Goal: Task Accomplishment & Management: Use online tool/utility

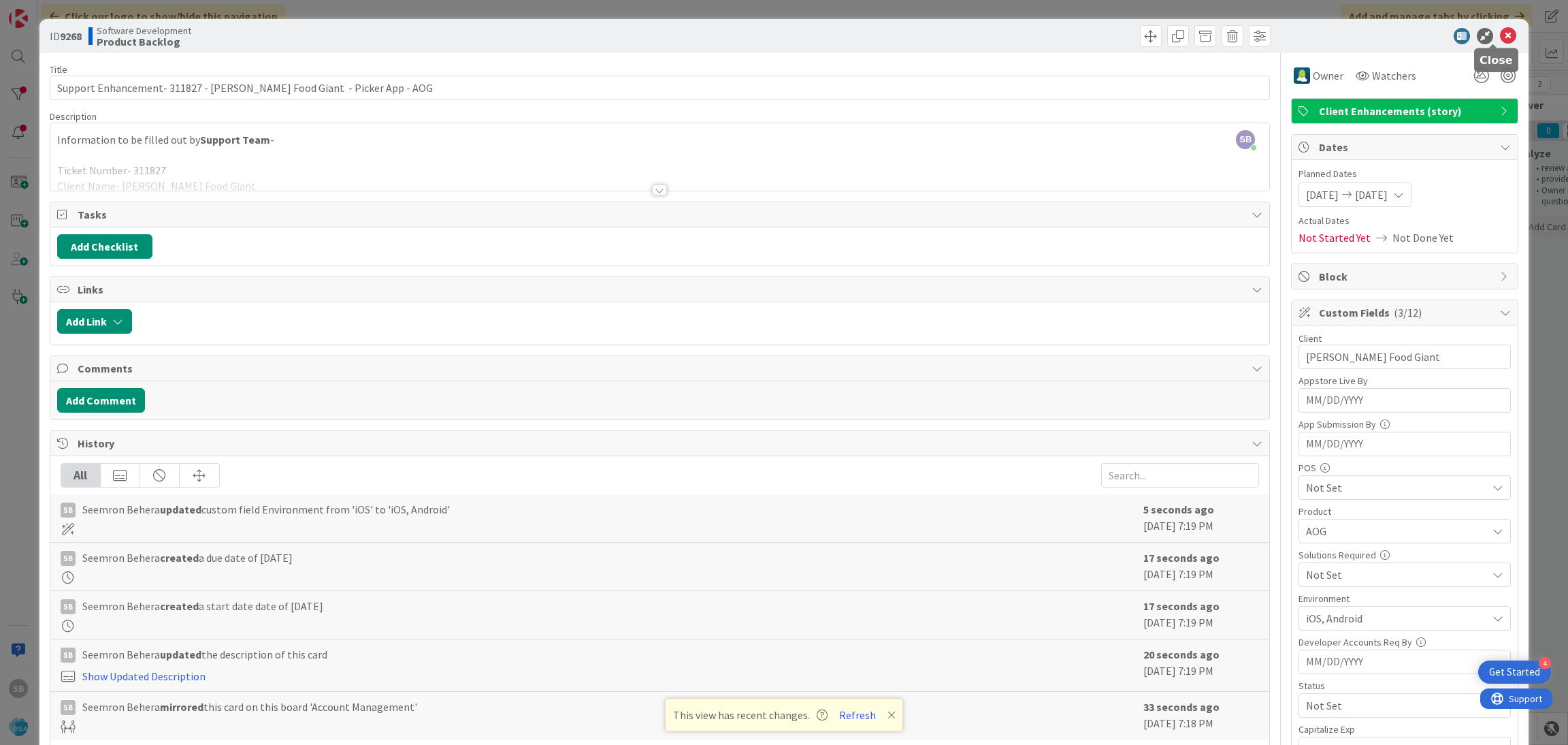
click at [1500, 41] on icon at bounding box center [1508, 36] width 16 height 16
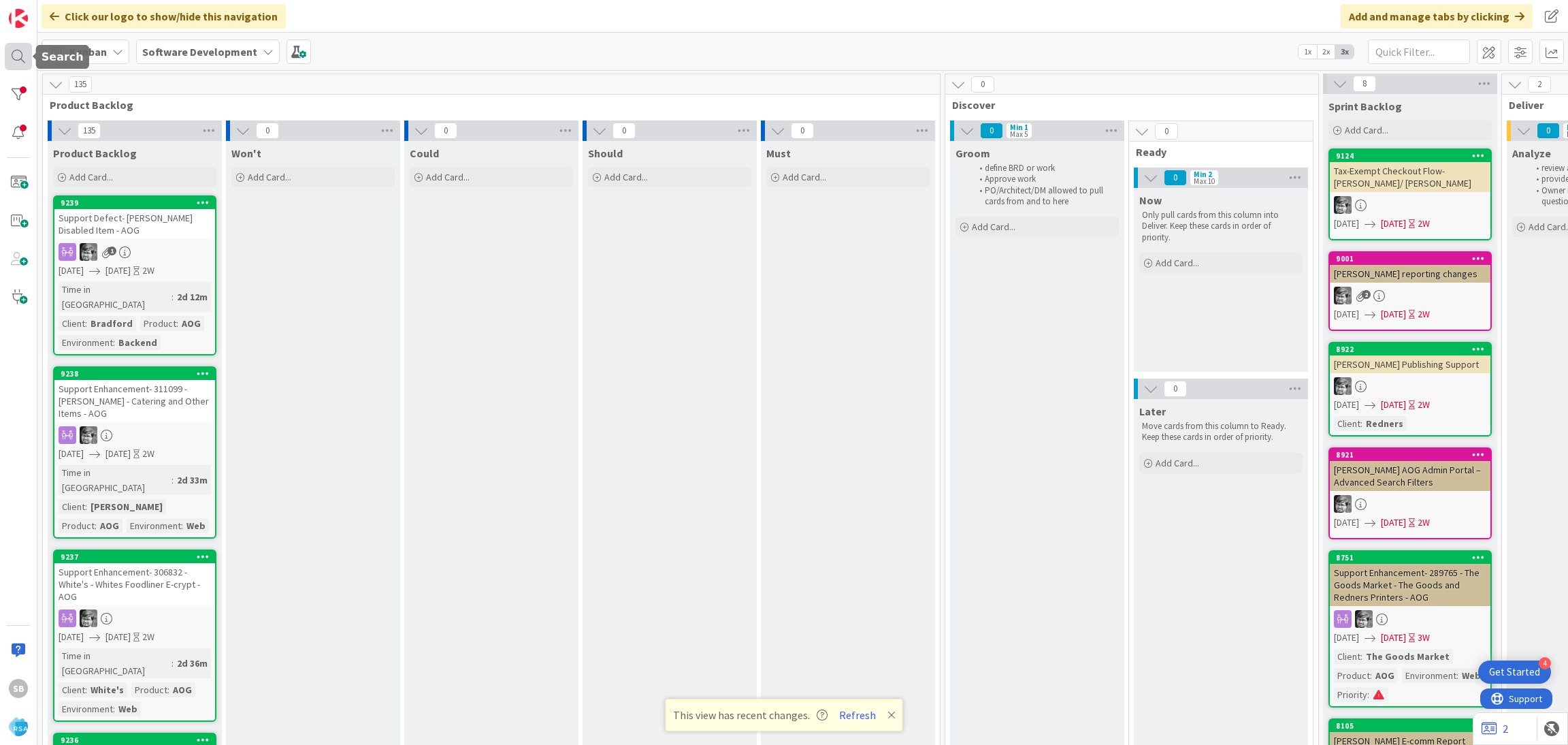
click at [19, 62] on div at bounding box center [19, 56] width 27 height 27
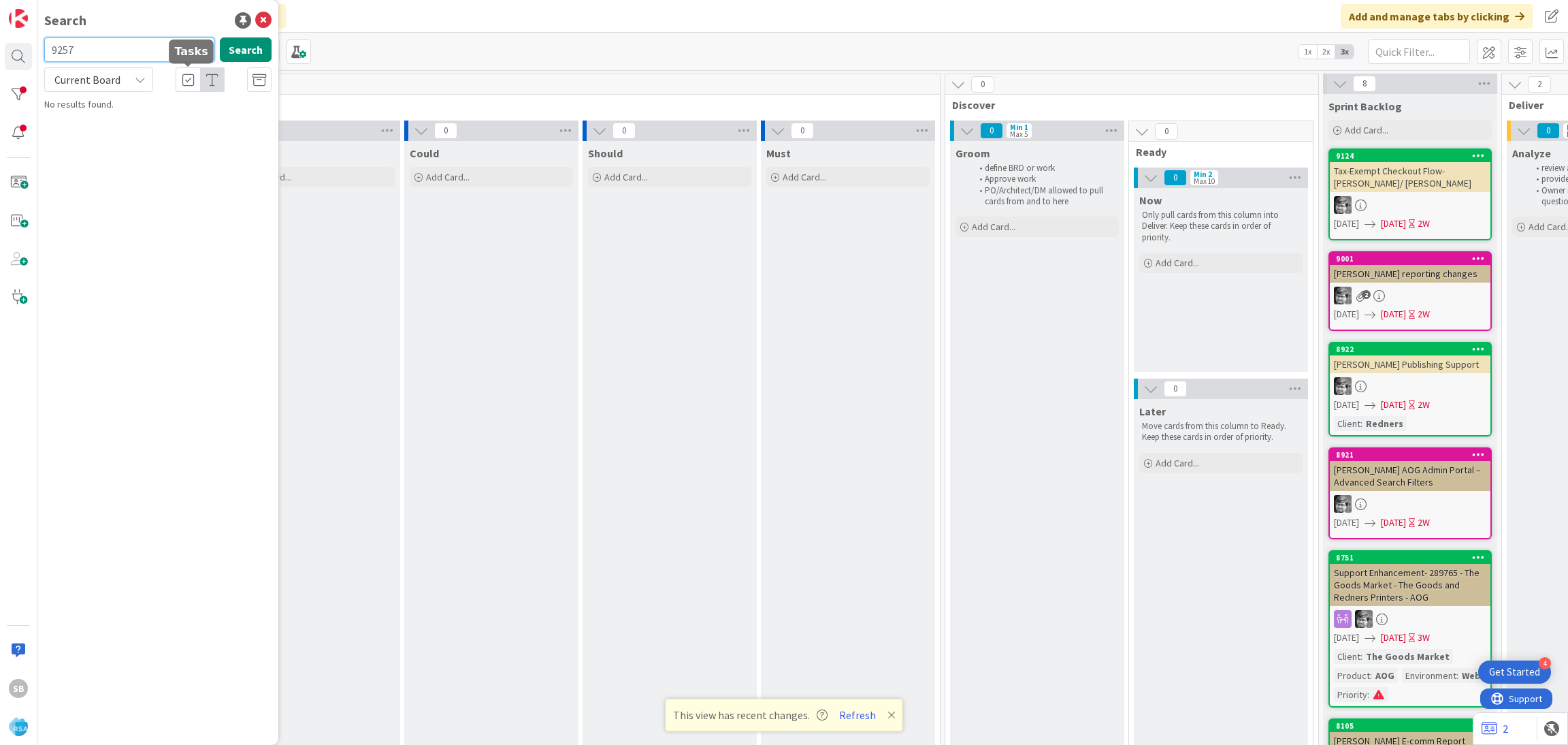
click at [146, 42] on input "9257" at bounding box center [129, 49] width 170 height 24
type input "9270"
click at [109, 79] on span "Current Board" at bounding box center [87, 79] width 66 height 14
click at [124, 128] on span "All Boards" at bounding box center [122, 136] width 141 height 21
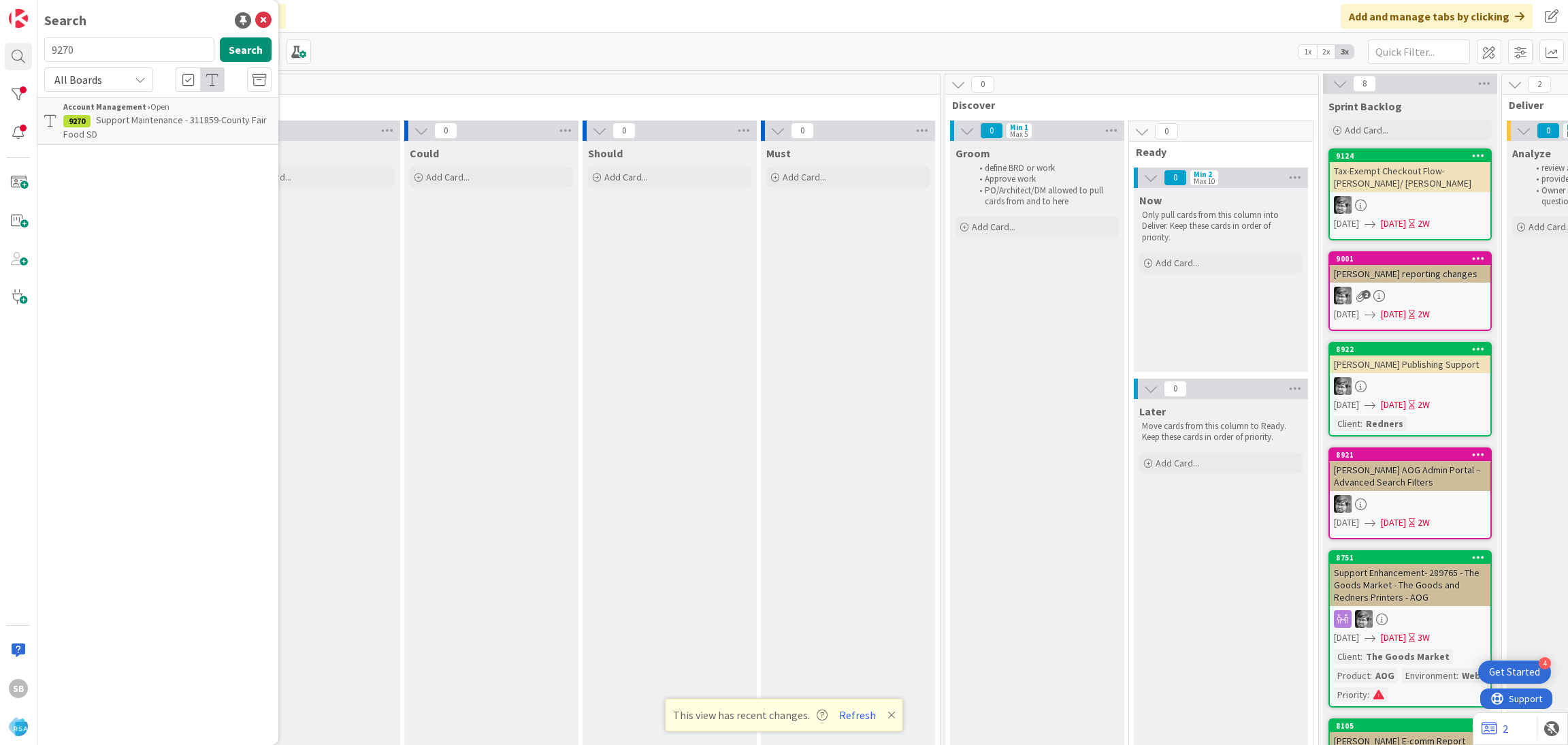
click at [163, 115] on span "Support Maintenance - 311859-County Fair Food SD" at bounding box center [165, 126] width 203 height 26
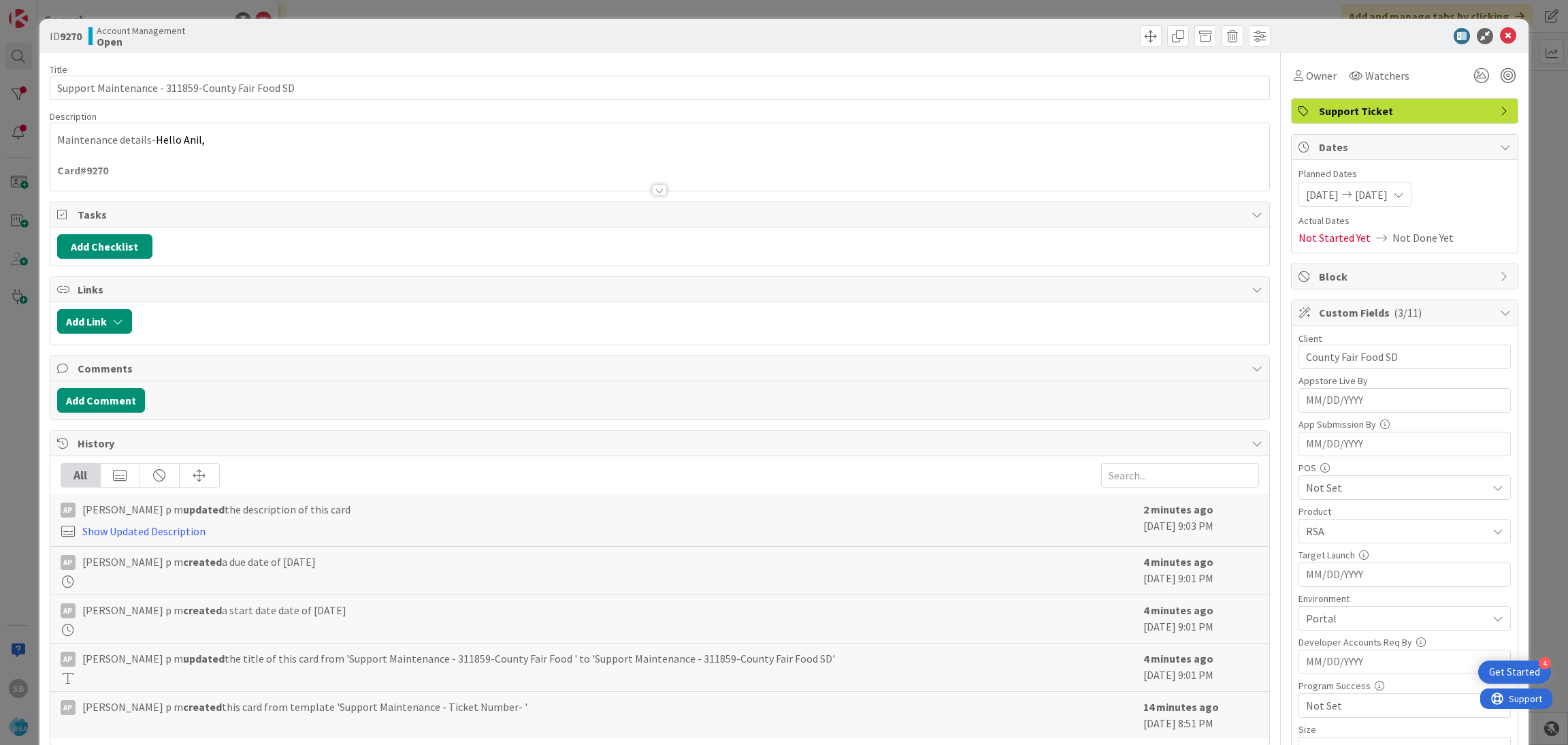
click at [516, 173] on div at bounding box center [660, 173] width 1220 height 35
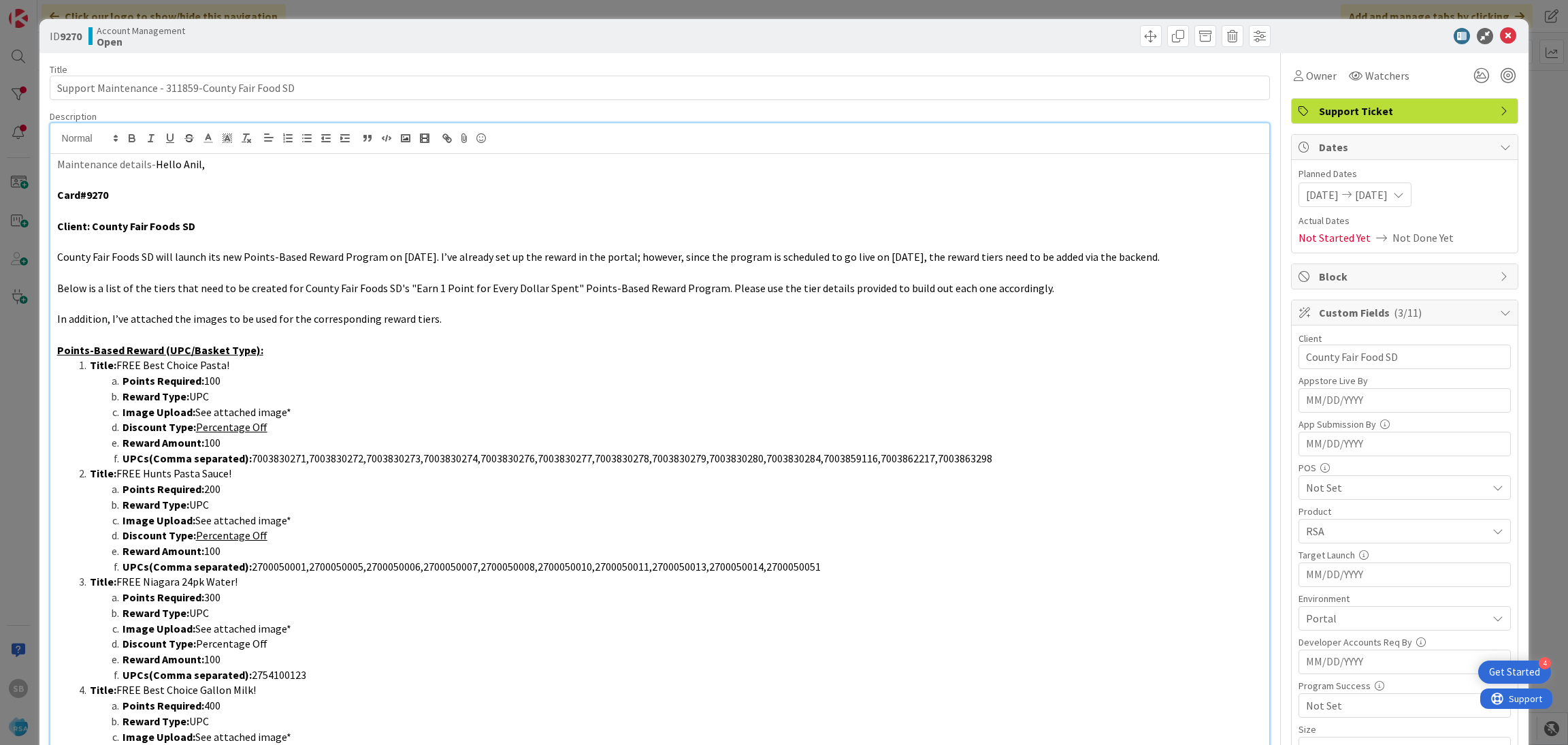
scroll to position [441, 0]
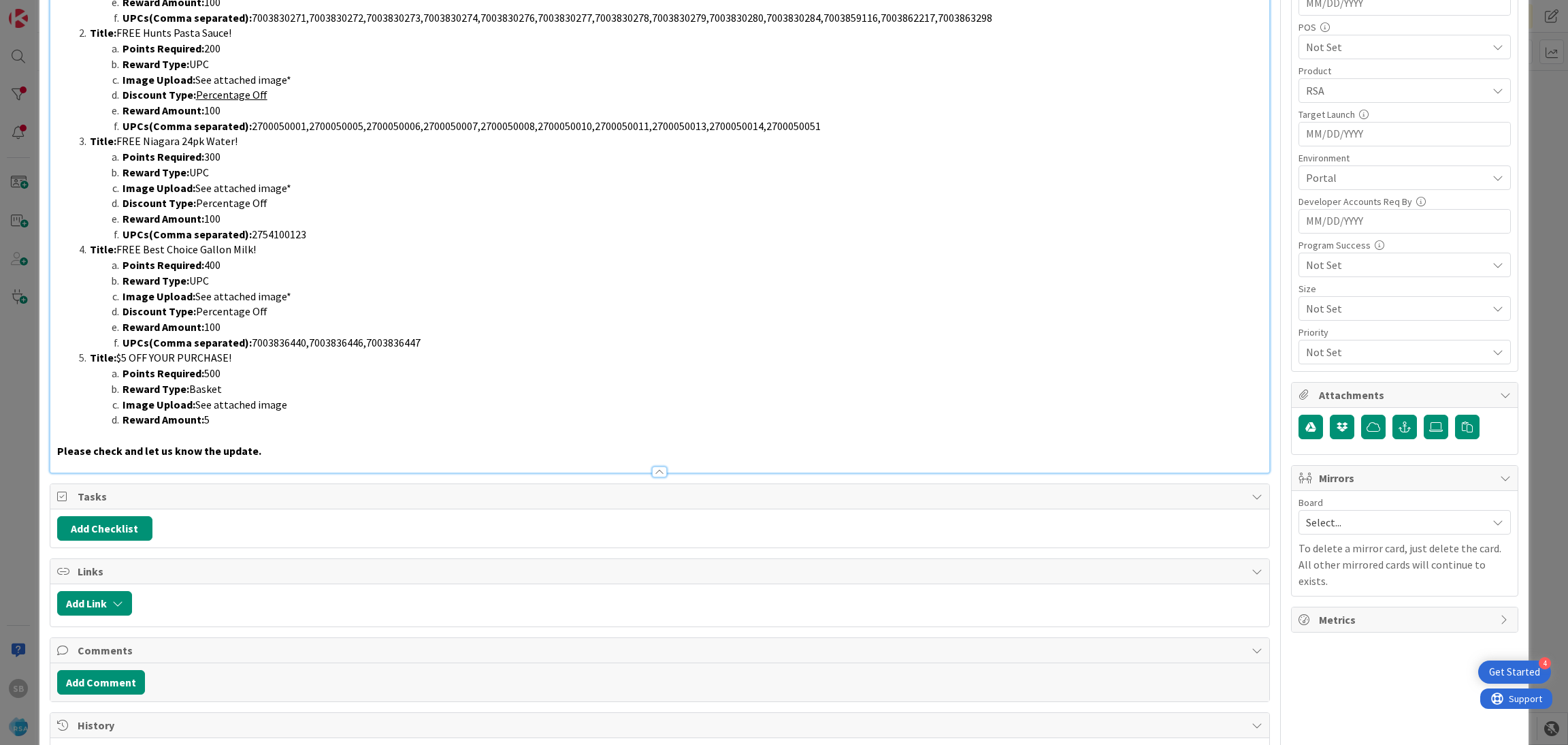
click at [1365, 507] on div "Board" at bounding box center [1404, 502] width 212 height 9
click at [1352, 531] on span "Select..." at bounding box center [1393, 522] width 174 height 19
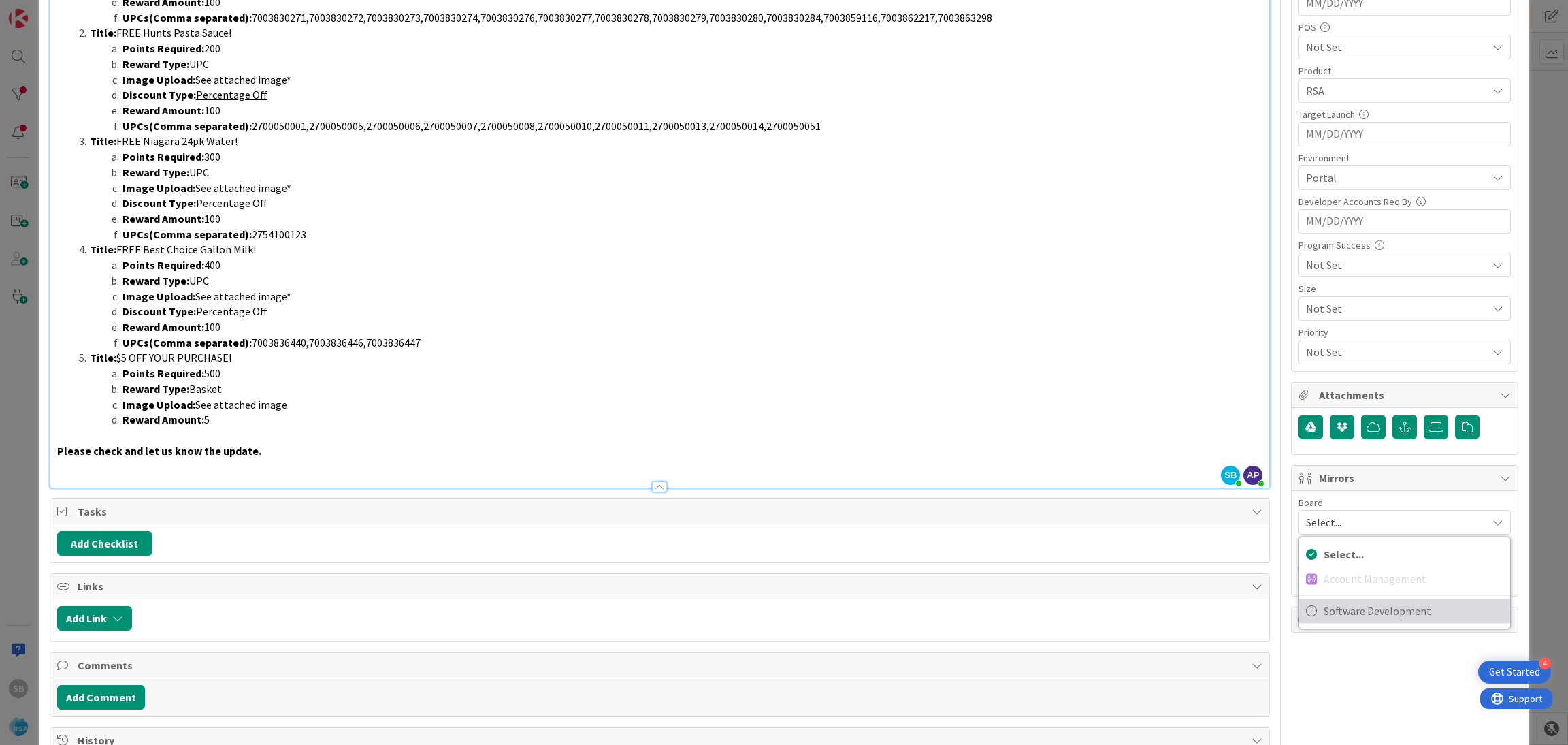
scroll to position [436, 0]
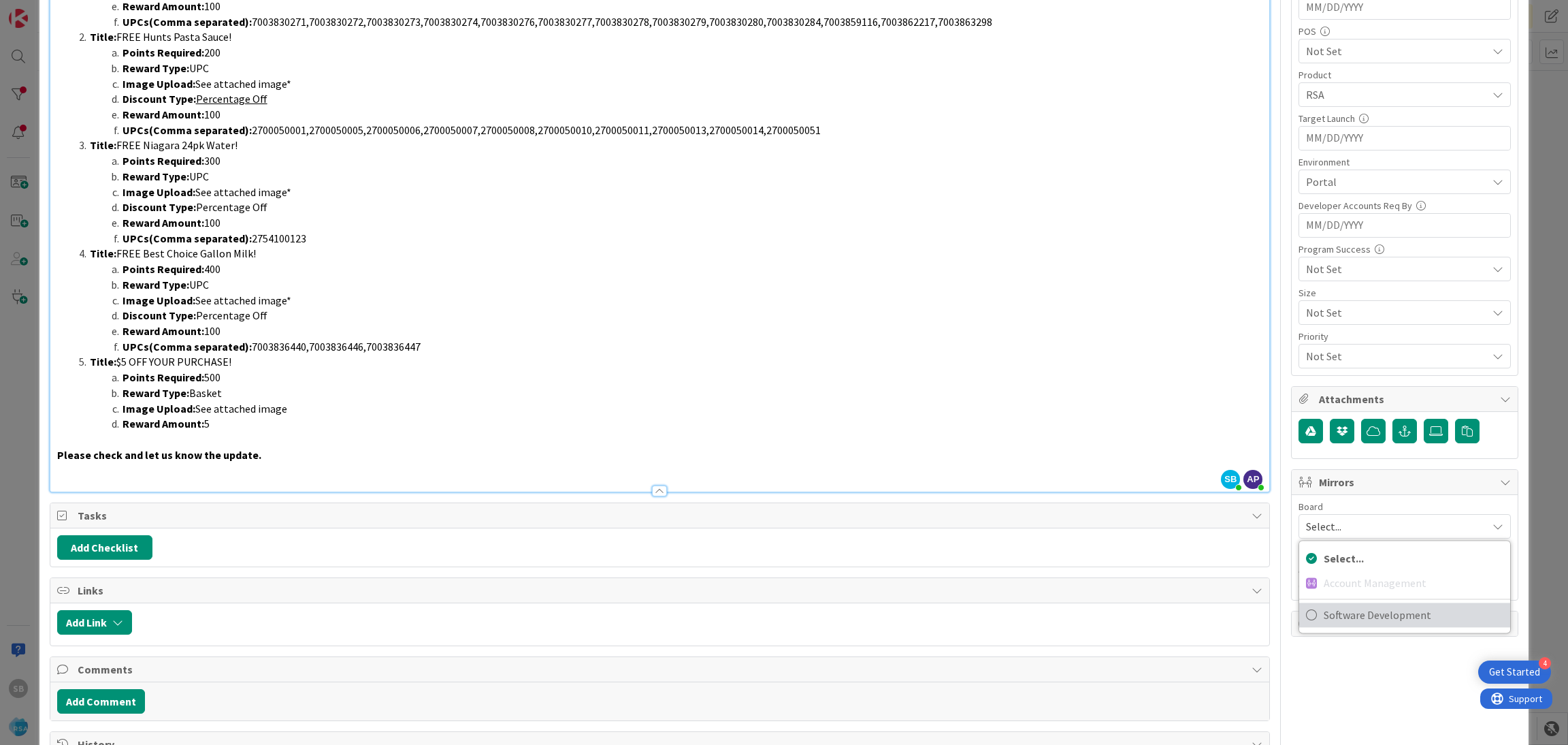
click at [1342, 612] on span "Software Development" at bounding box center [1414, 614] width 180 height 21
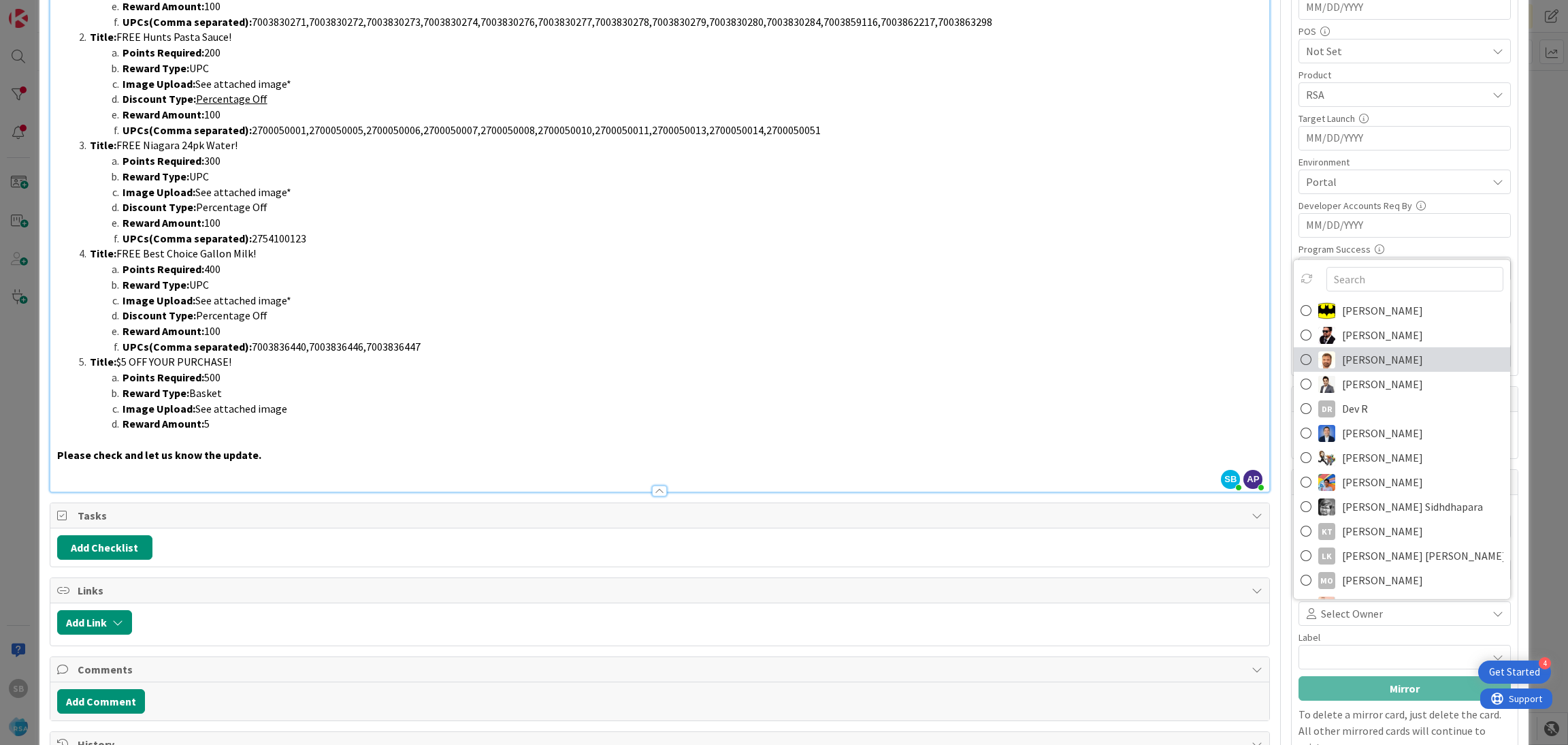
click at [1348, 364] on span "[PERSON_NAME]" at bounding box center [1382, 359] width 81 height 21
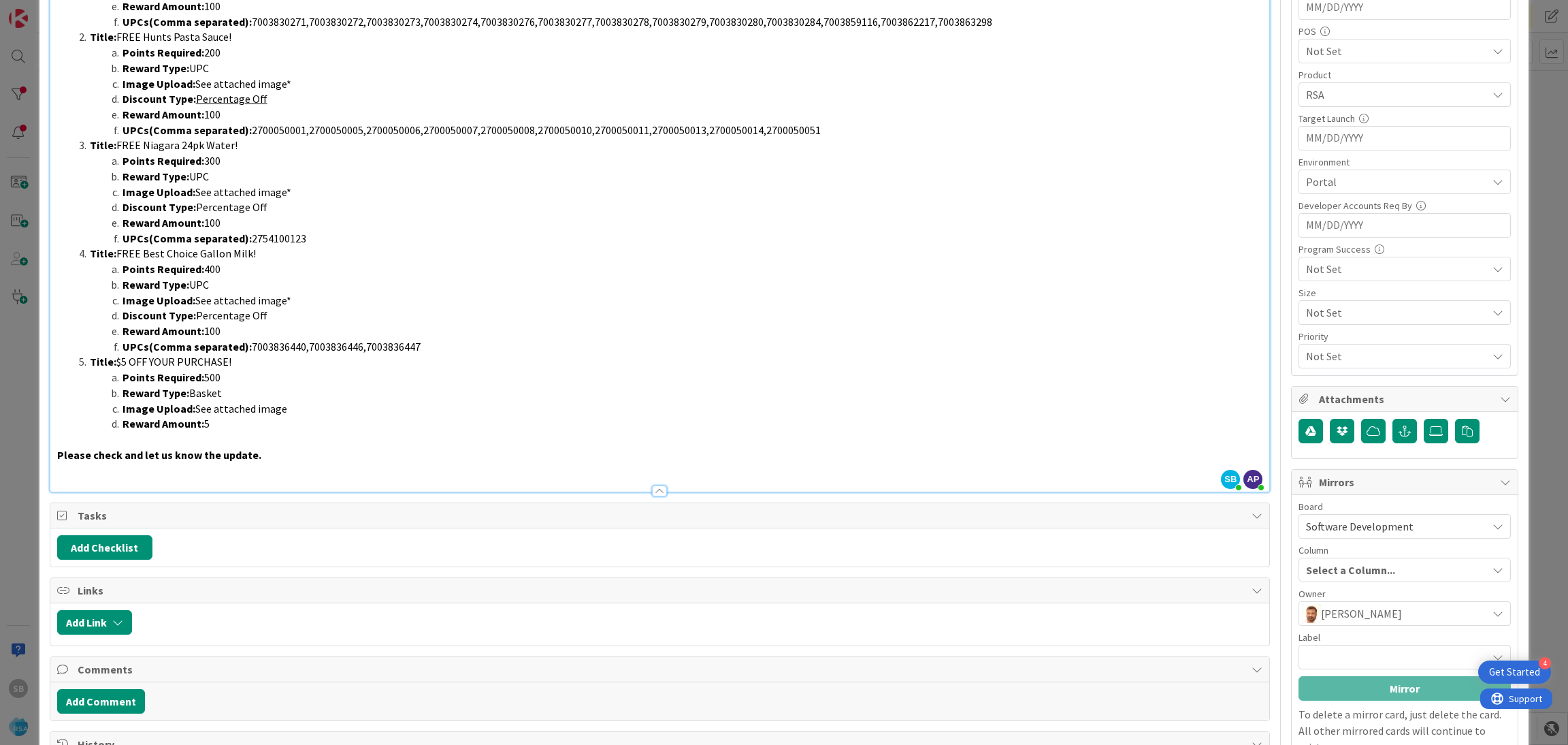
scroll to position [709, 0]
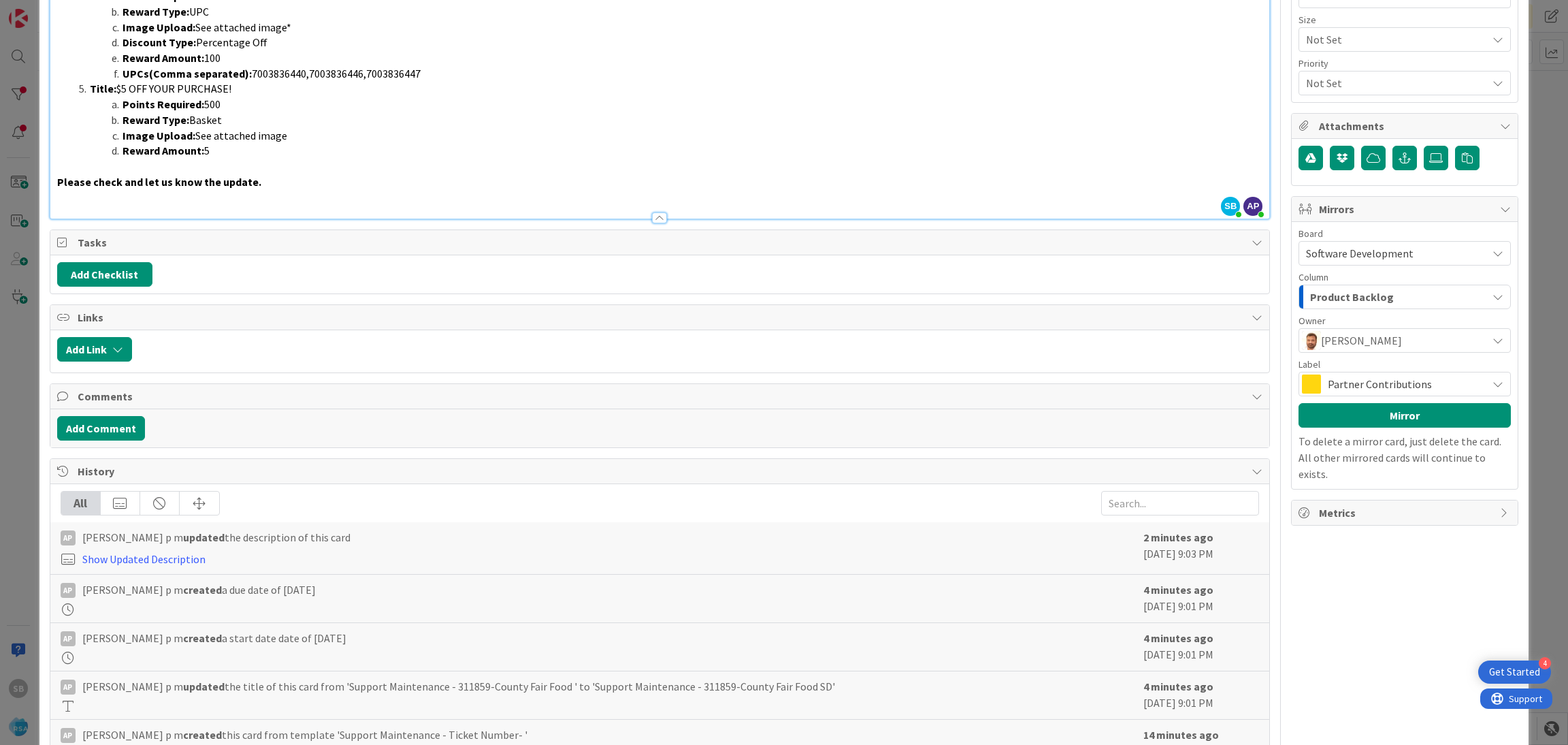
click at [1339, 391] on span "Partner Contributions" at bounding box center [1404, 384] width 153 height 19
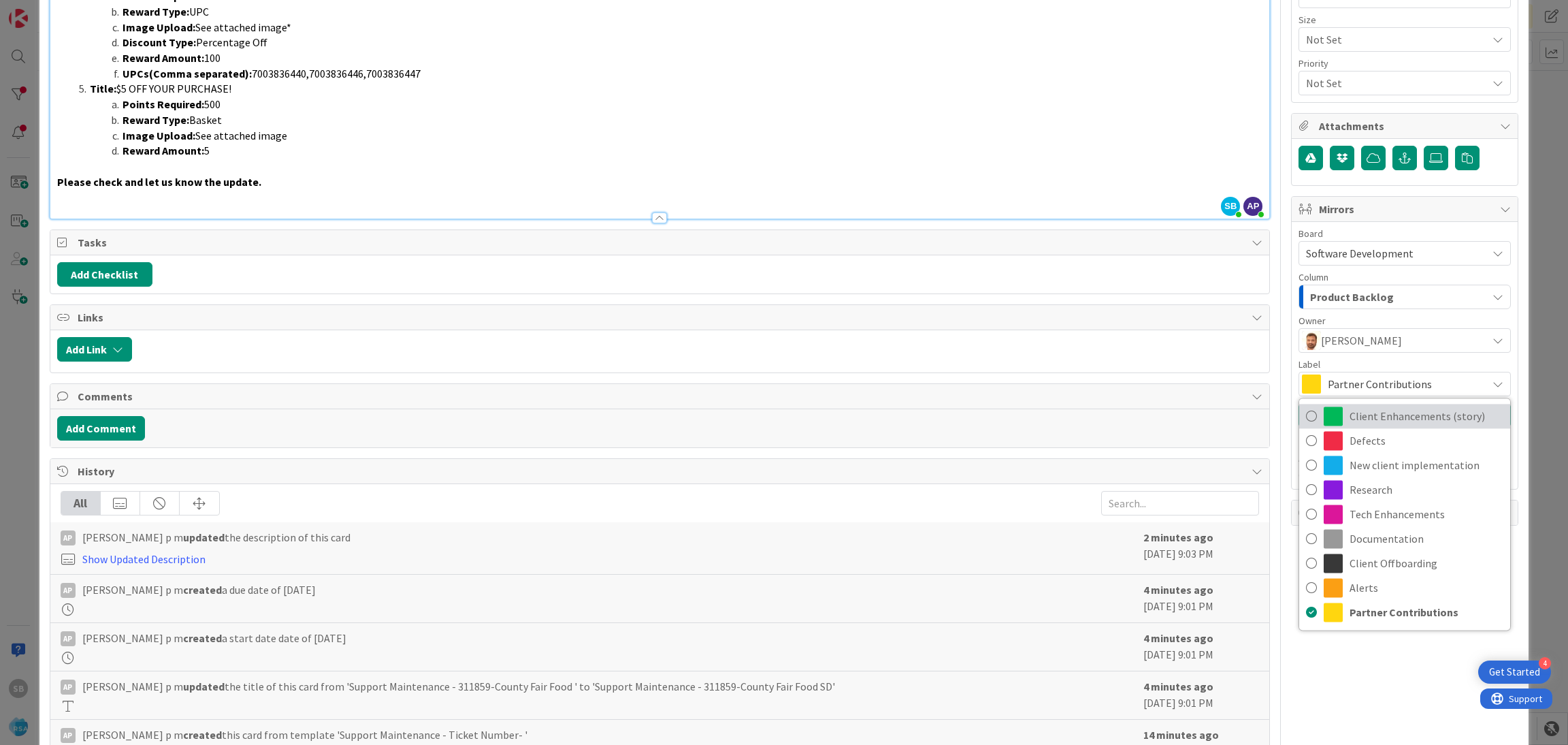
click at [1369, 425] on span "Client Enhancements (story)" at bounding box center [1426, 416] width 154 height 21
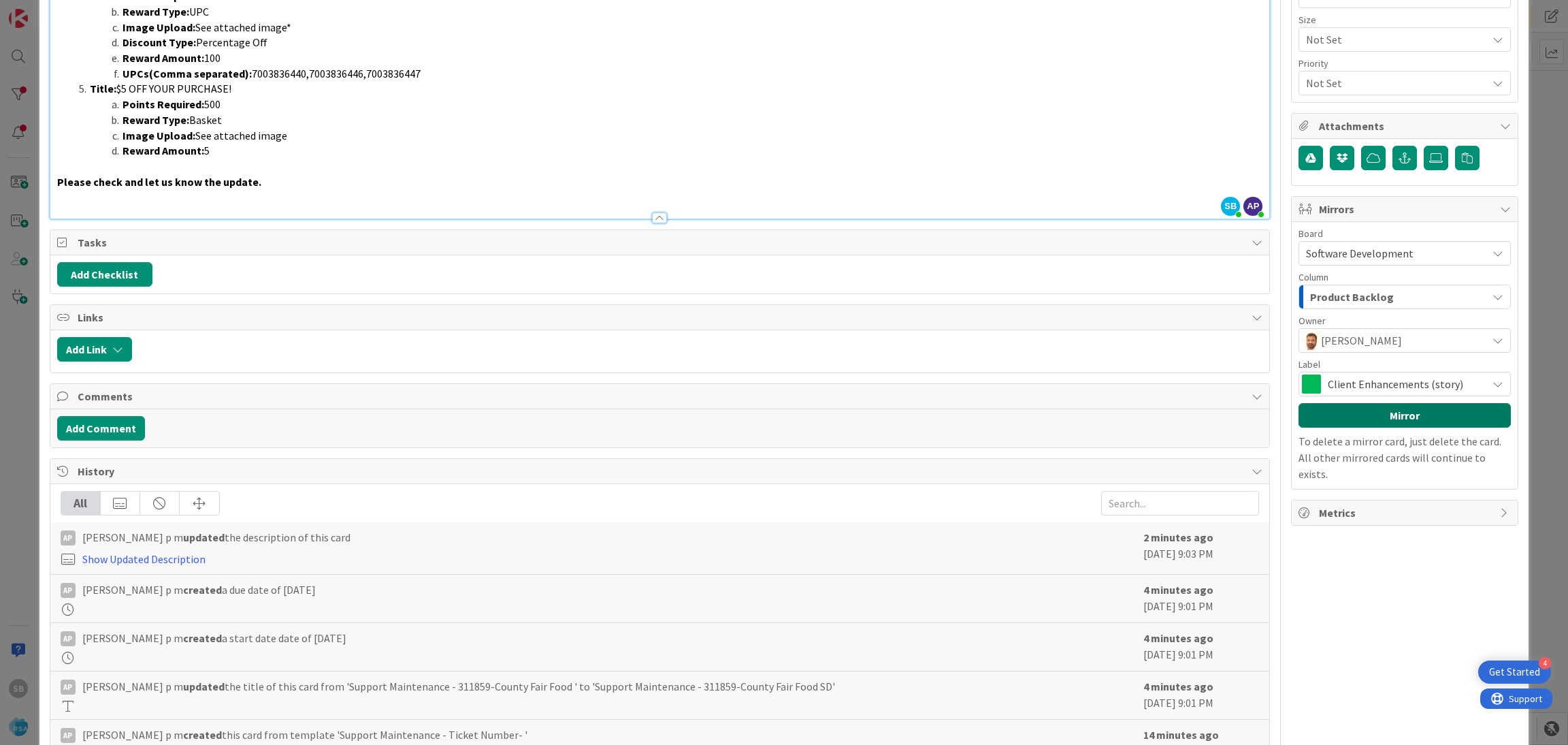
click at [1349, 417] on button "Mirror" at bounding box center [1404, 415] width 212 height 24
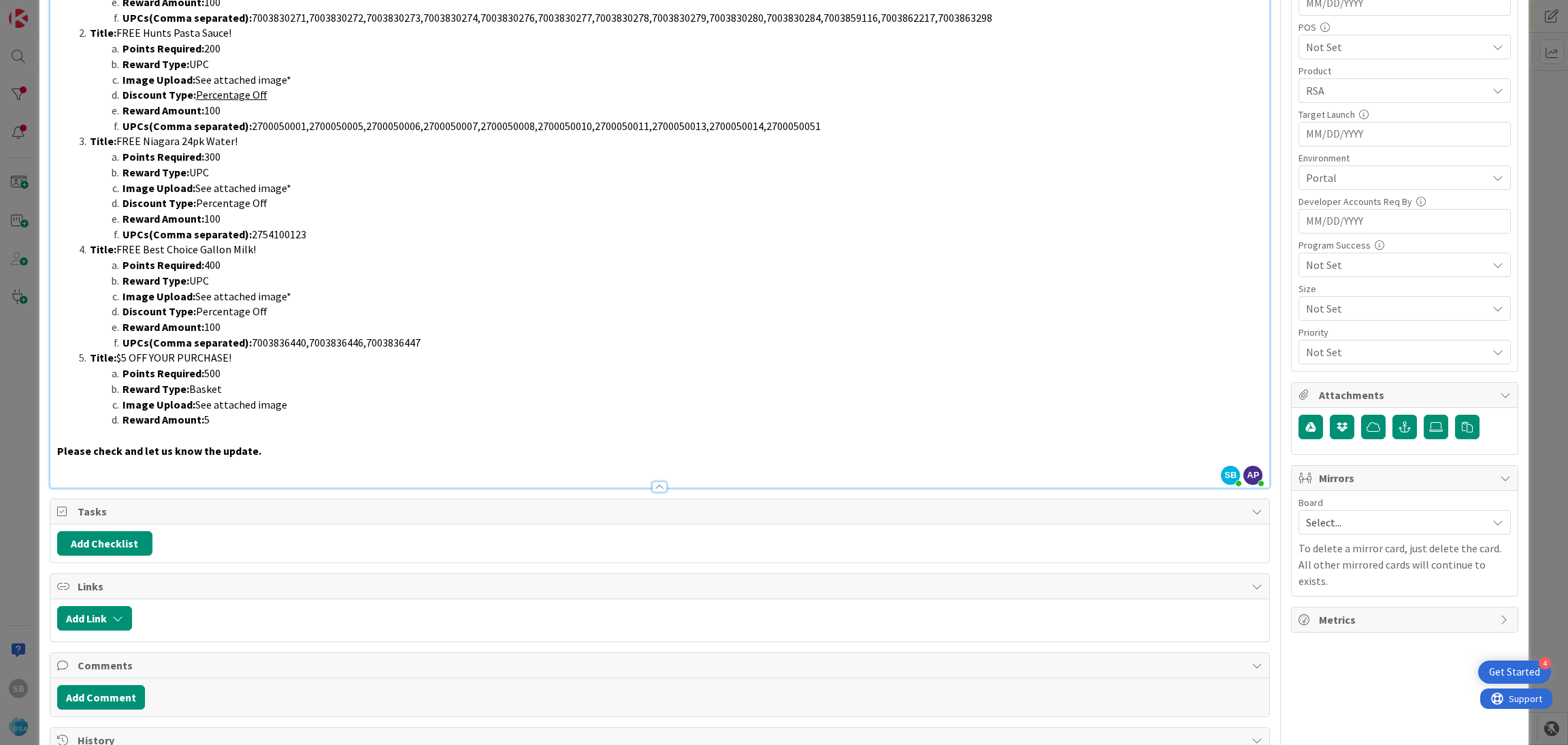
scroll to position [453, 0]
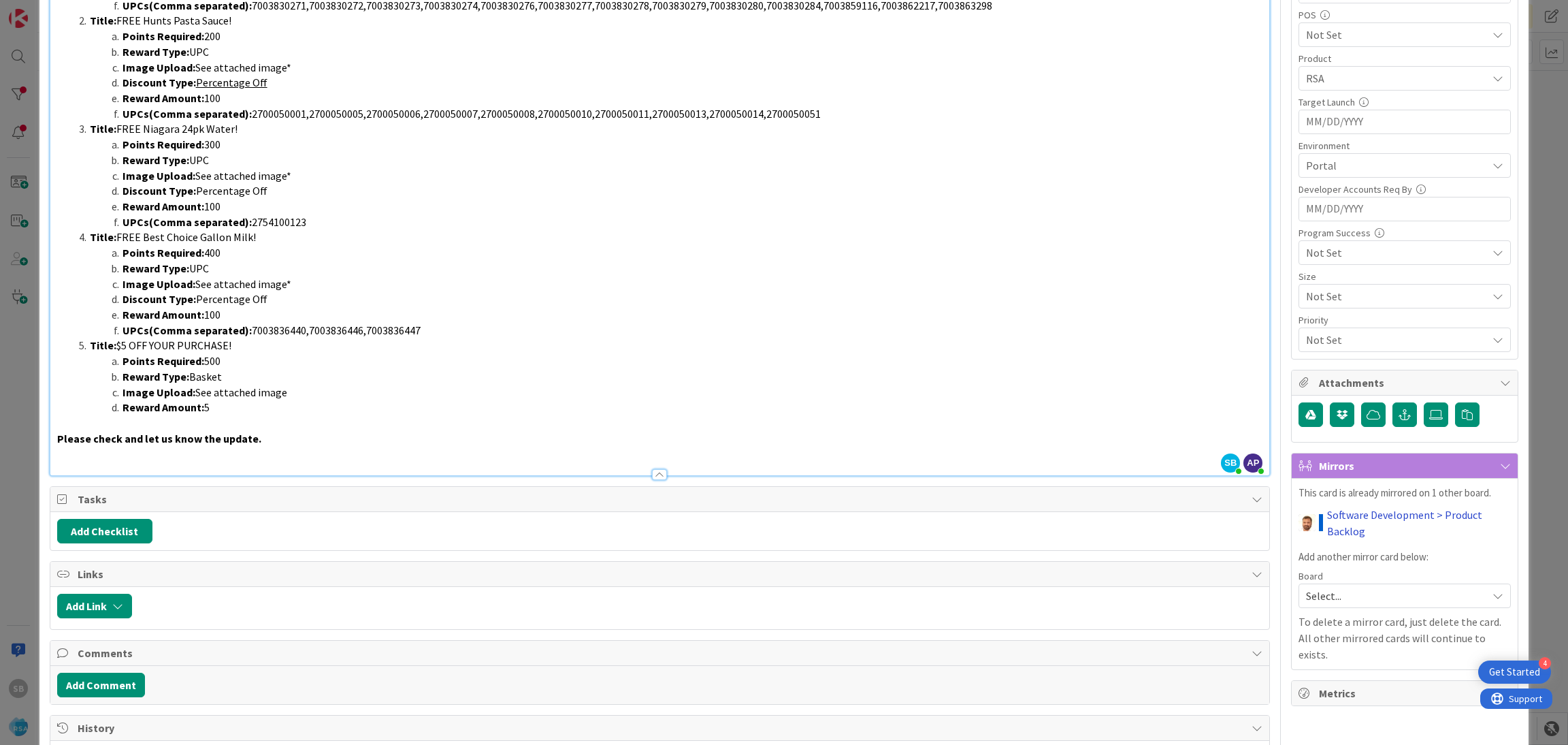
click at [1327, 516] on link "Software Development > Product Backlog" at bounding box center [1419, 523] width 184 height 33
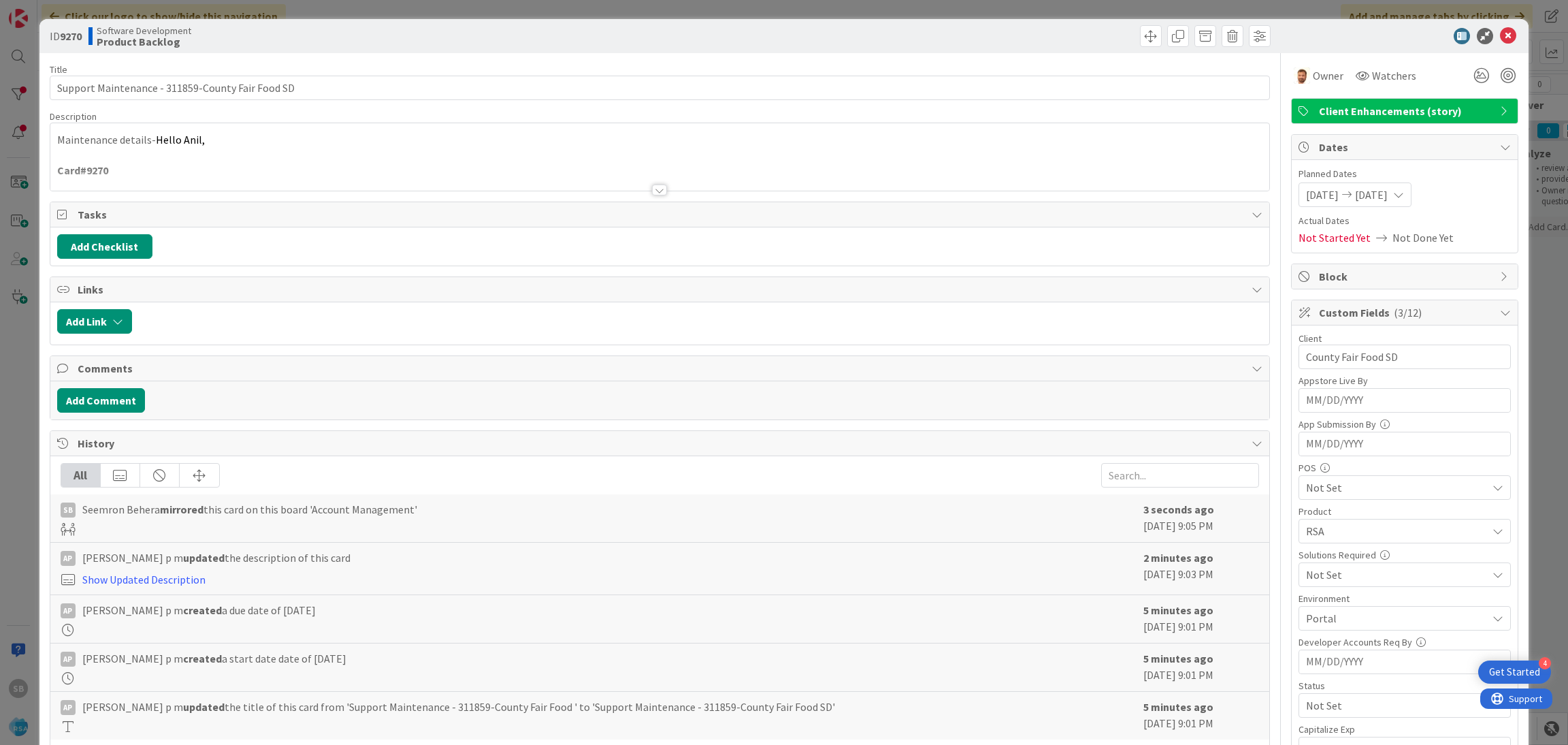
click at [1324, 194] on span "[DATE]" at bounding box center [1322, 194] width 33 height 16
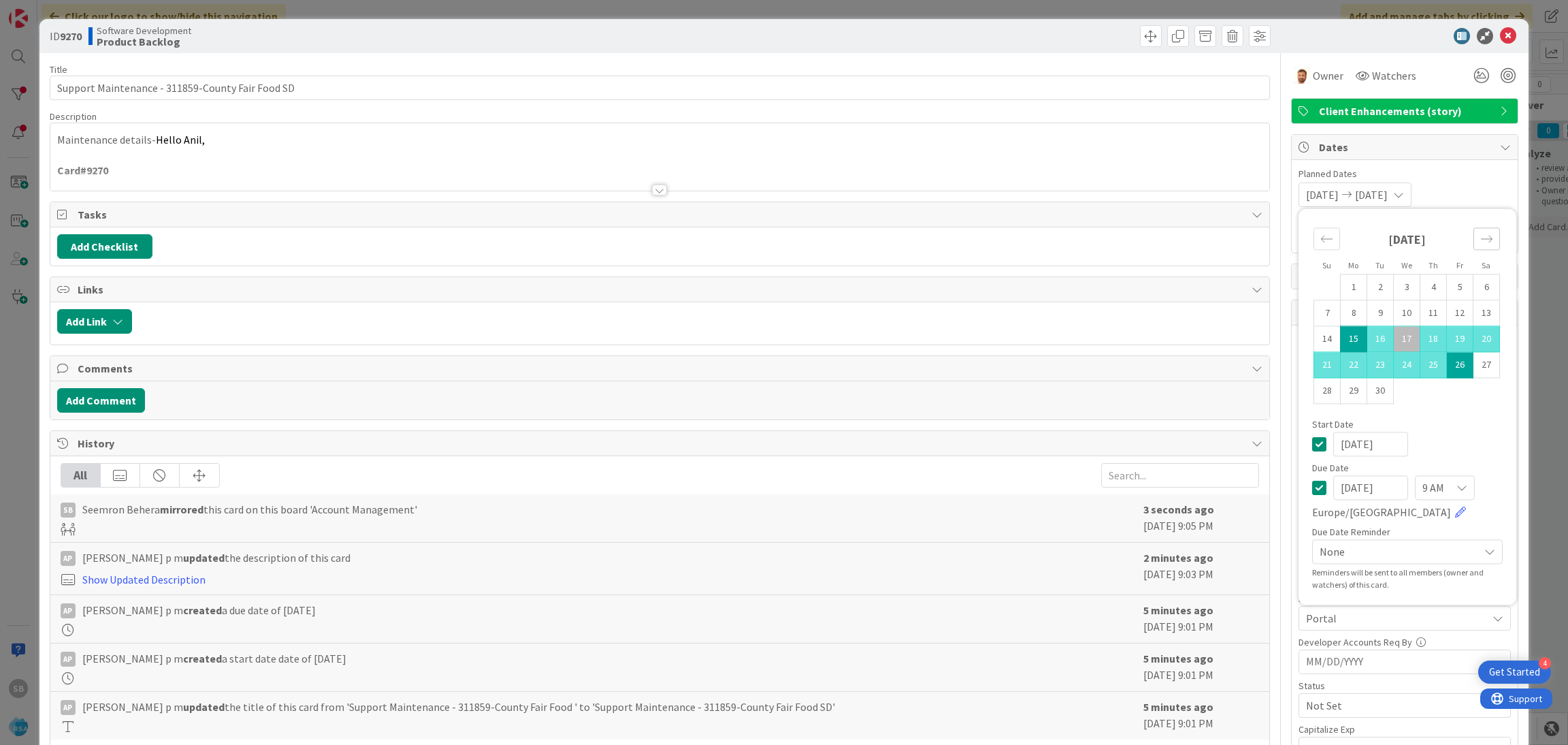
click at [1480, 237] on icon "Move forward to switch to the next month." at bounding box center [1487, 239] width 13 height 13
click at [1394, 315] on td "8" at bounding box center [1407, 313] width 26 height 26
type input "[DATE]"
click at [1394, 315] on td "8" at bounding box center [1407, 313] width 26 height 26
type input "[DATE]"
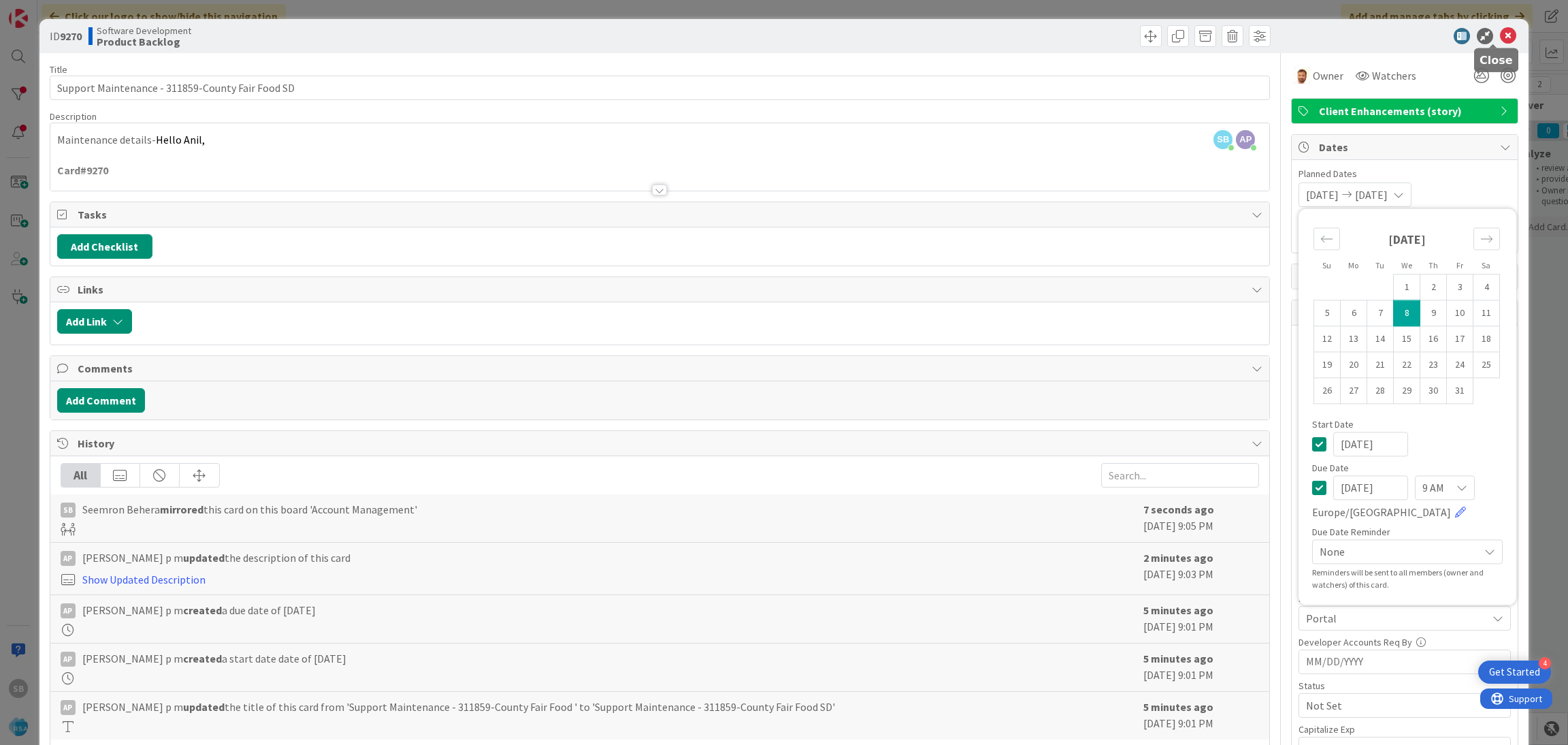
click at [1500, 36] on icon at bounding box center [1508, 36] width 16 height 16
